Goal: Task Accomplishment & Management: Manage account settings

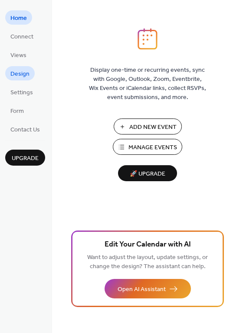
click at [23, 72] on span "Design" at bounding box center [19, 74] width 19 height 9
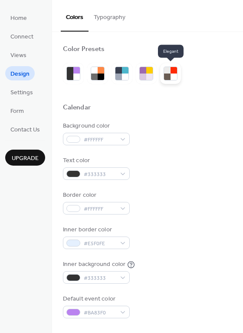
click at [169, 78] on div at bounding box center [167, 77] width 6 height 6
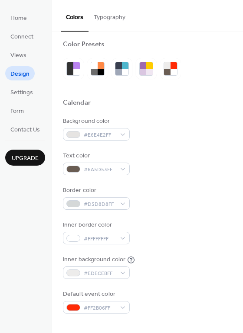
scroll to position [8, 0]
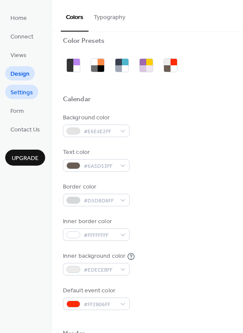
click at [25, 93] on span "Settings" at bounding box center [21, 92] width 23 height 9
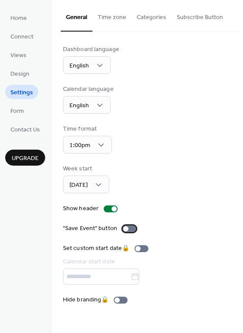
click at [129, 229] on div at bounding box center [129, 229] width 14 height 7
click at [146, 21] on button "Categories" at bounding box center [151, 15] width 40 height 31
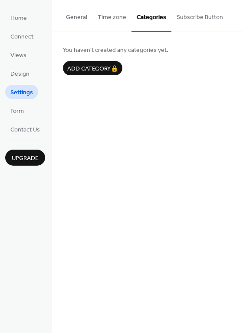
click at [185, 16] on button "Subscribe Button" at bounding box center [199, 15] width 57 height 31
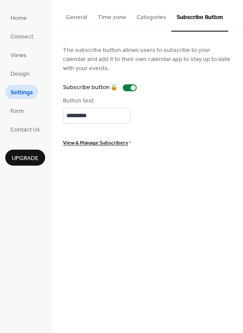
click at [102, 142] on span "View & Manage Subscribers" at bounding box center [95, 143] width 65 height 9
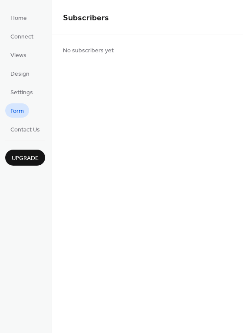
click at [21, 111] on span "Form" at bounding box center [16, 111] width 13 height 9
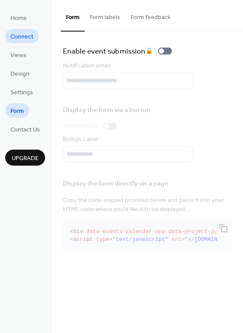
click at [27, 36] on span "Connect" at bounding box center [21, 36] width 23 height 9
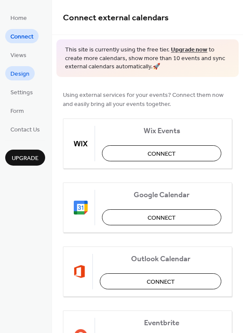
click at [25, 70] on span "Design" at bounding box center [19, 74] width 19 height 9
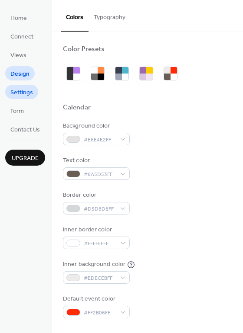
click at [22, 91] on span "Settings" at bounding box center [21, 92] width 23 height 9
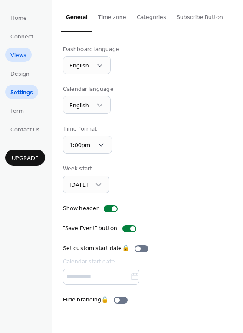
click at [23, 53] on span "Views" at bounding box center [18, 55] width 16 height 9
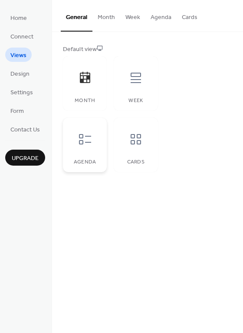
click at [85, 143] on icon at bounding box center [85, 140] width 14 height 14
click at [139, 79] on icon at bounding box center [135, 78] width 10 height 10
click at [129, 139] on icon at bounding box center [136, 140] width 14 height 14
click at [90, 97] on div "Month" at bounding box center [85, 83] width 44 height 55
click at [30, 72] on link "Design" at bounding box center [19, 73] width 29 height 14
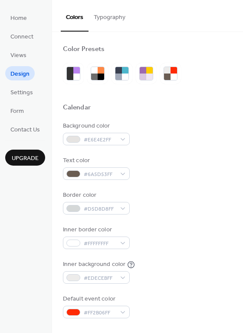
click at [111, 11] on button "Typography" at bounding box center [109, 15] width 42 height 31
